Goal: Task Accomplishment & Management: Use online tool/utility

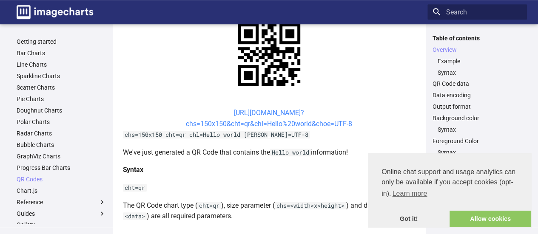
scroll to position [213, 0]
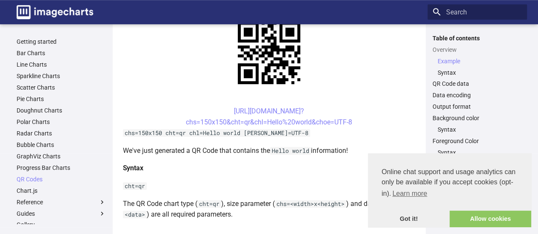
drag, startPoint x: 218, startPoint y: 110, endPoint x: 353, endPoint y: 126, distance: 136.2
click at [353, 126] on center "[URL][DOMAIN_NAME]? chs=150x150&cht=qr&chl=Hello%20world&choe=UTF-8" at bounding box center [269, 117] width 293 height 22
copy link "[URL][DOMAIN_NAME]? chs=150x150&cht=qr&chl=Hello%20world&choe=UTF-8"
drag, startPoint x: 218, startPoint y: 109, endPoint x: 354, endPoint y: 125, distance: 137.0
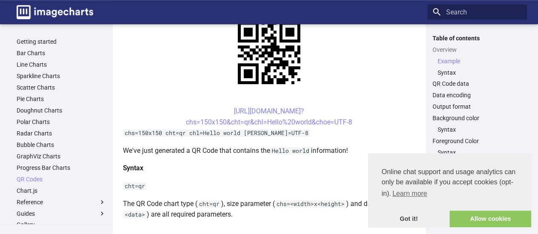
click at [354, 125] on center "[URL][DOMAIN_NAME]? chs=150x150&cht=qr&chl=Hello%20world&choe=UTF-8" at bounding box center [269, 117] width 293 height 22
copy link "[URL][DOMAIN_NAME]? chs=150x150&cht=qr&chl=Hello%20world&choe=UTF-8"
click at [245, 106] on center "[URL][DOMAIN_NAME]? chs=150x150&cht=qr&chl=Hello%20world&choe=UTF-8" at bounding box center [269, 117] width 293 height 22
click at [255, 110] on link "[URL][DOMAIN_NAME]? chs=150x150&cht=qr&chl=Hello%20world&choe=UTF-8" at bounding box center [269, 116] width 166 height 19
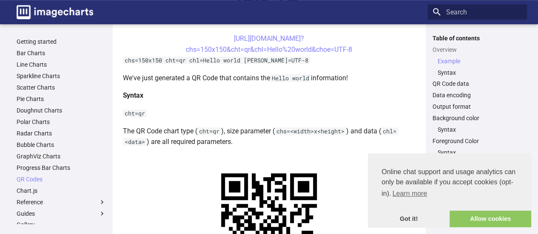
scroll to position [255, 0]
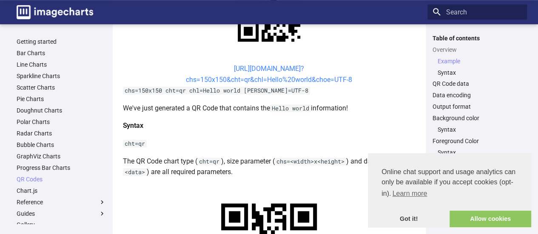
click at [286, 78] on link "[URL][DOMAIN_NAME]? chs=150x150&cht=qr&chl=Hello%20world&choe=UTF-8" at bounding box center [269, 74] width 166 height 19
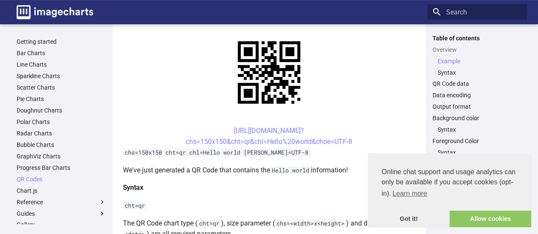
scroll to position [213, 0]
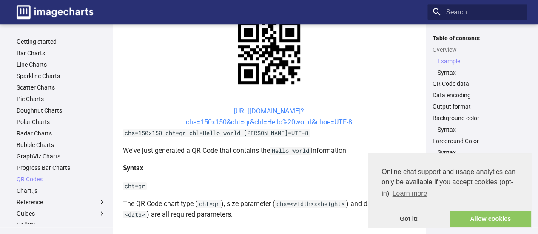
click at [279, 121] on link "[URL][DOMAIN_NAME]? chs=150x150&cht=qr&chl=Hello%20world&choe=UTF-8" at bounding box center [269, 116] width 166 height 19
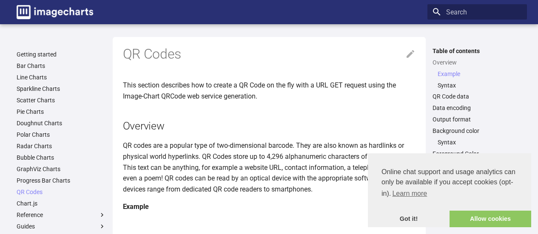
scroll to position [213, 0]
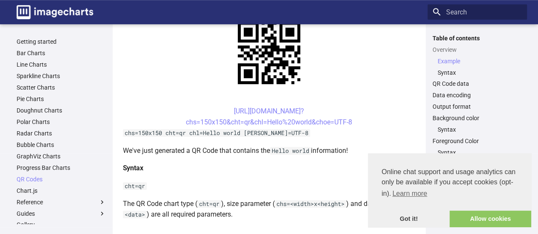
drag, startPoint x: 357, startPoint y: 122, endPoint x: 220, endPoint y: 105, distance: 137.2
copy link "[URL][DOMAIN_NAME]? chs=150x150&cht=qr&chl=Hello%20world&choe=UTF-8"
click at [270, 121] on link "[URL][DOMAIN_NAME]? chs=150x150&cht=qr&chl=Hello%20world&choe=UTF-8" at bounding box center [269, 116] width 166 height 19
